Goal: Task Accomplishment & Management: Use online tool/utility

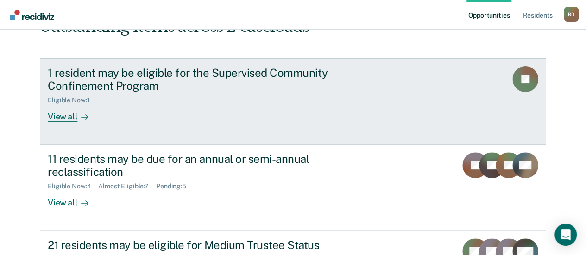
scroll to position [93, 0]
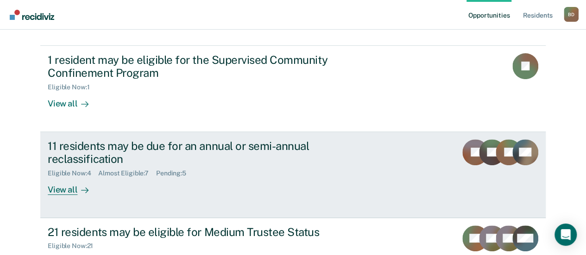
click at [126, 190] on div "11 residents may be due for an annual or semi-annual reclassification Eligible …" at bounding box center [221, 167] width 347 height 56
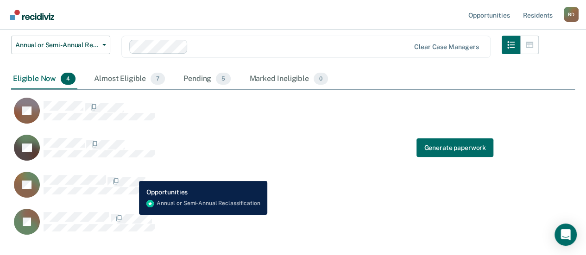
scroll to position [93, 0]
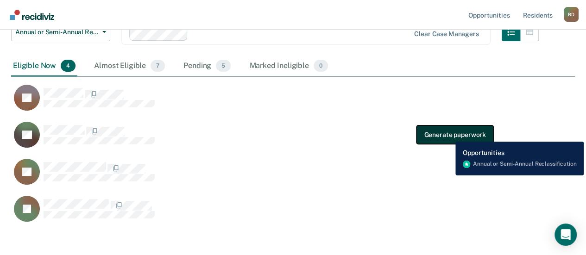
click at [448, 135] on button "Generate paperwork" at bounding box center [454, 135] width 76 height 19
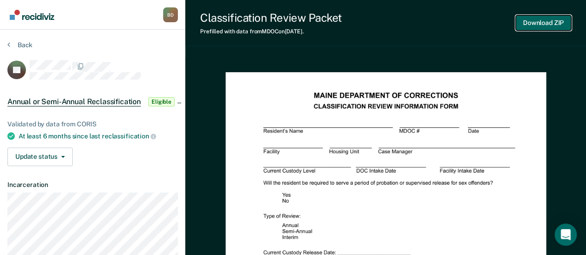
click at [541, 19] on button "Download ZIP" at bounding box center [544, 22] width 56 height 15
